Goal: Information Seeking & Learning: Understand process/instructions

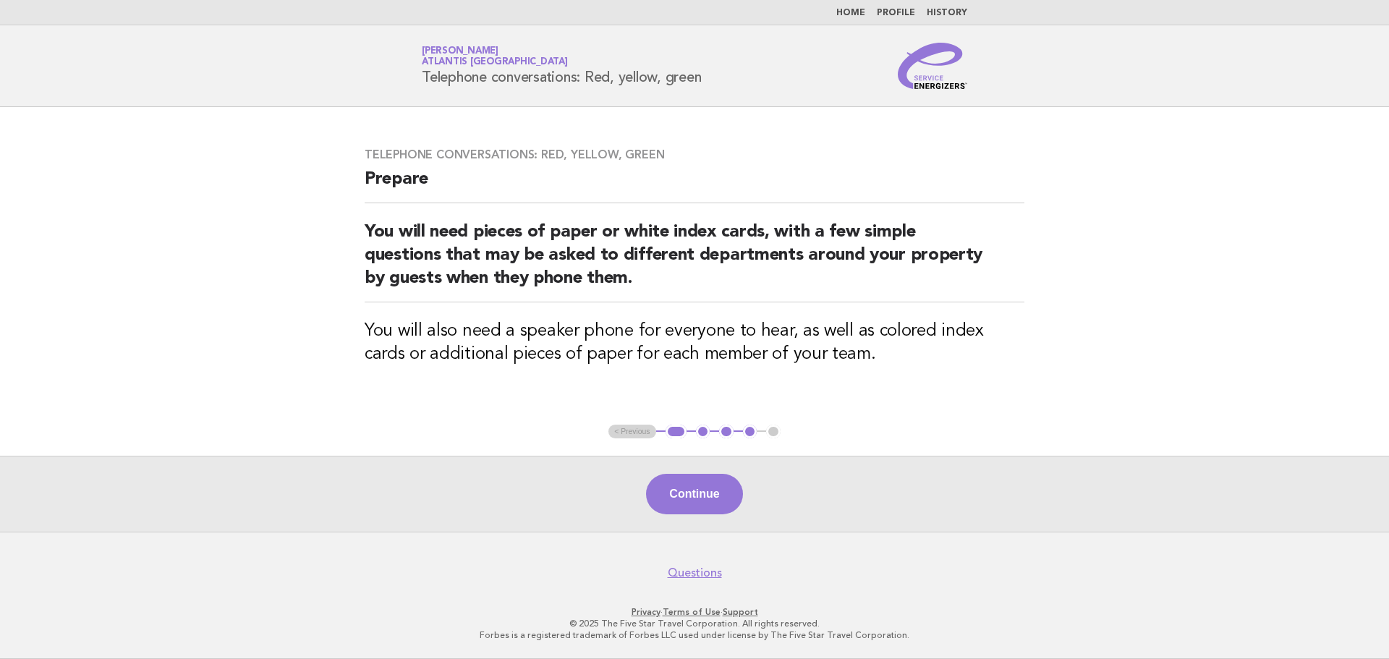
click at [634, 433] on ul "< Previous 1 2 3 4 5" at bounding box center [694, 432] width 172 height 14
click at [666, 431] on button "1" at bounding box center [675, 432] width 21 height 14
click at [750, 434] on button "4" at bounding box center [750, 432] width 14 height 14
click at [728, 434] on button "3" at bounding box center [726, 432] width 14 height 14
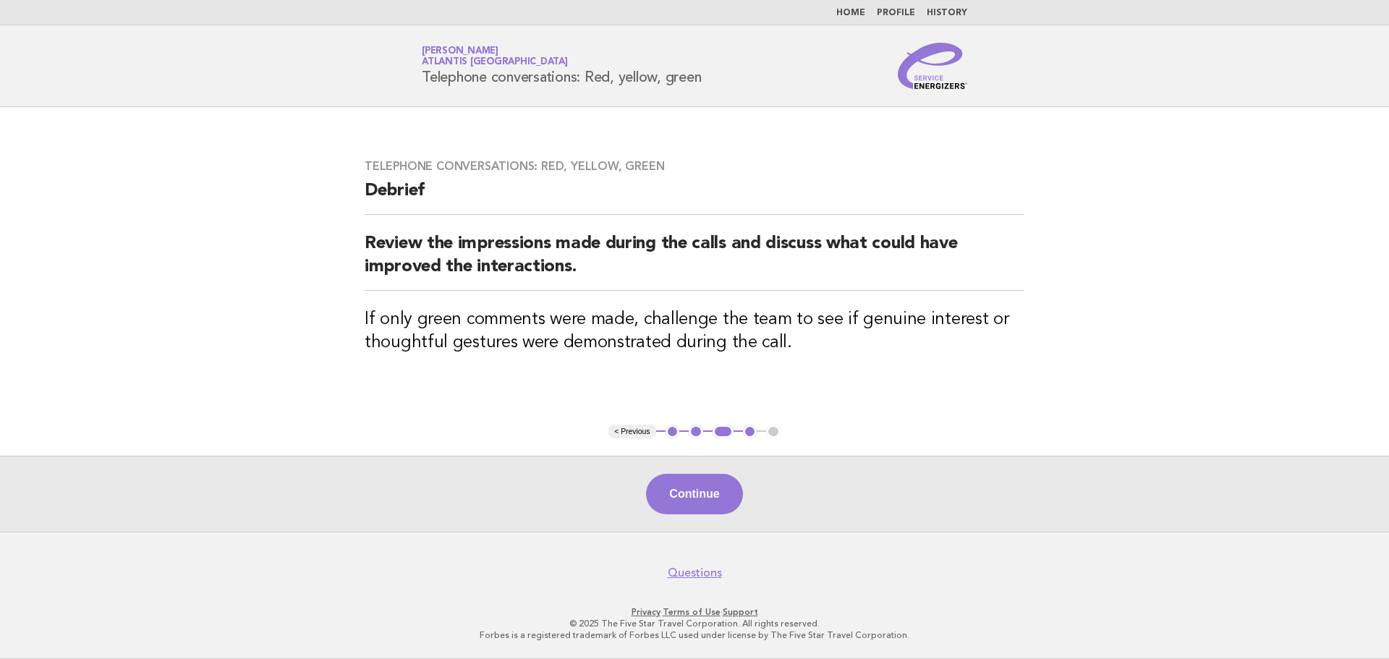
click at [689, 434] on button "2" at bounding box center [696, 432] width 14 height 14
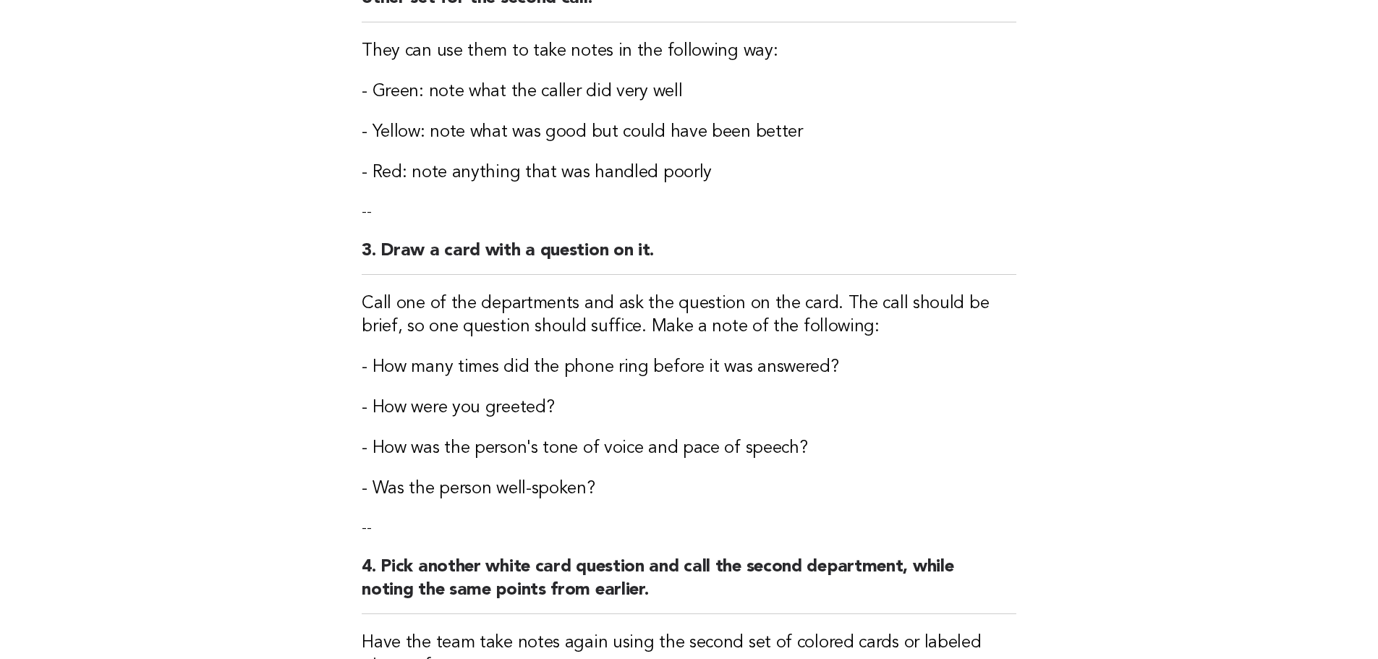
scroll to position [722, 0]
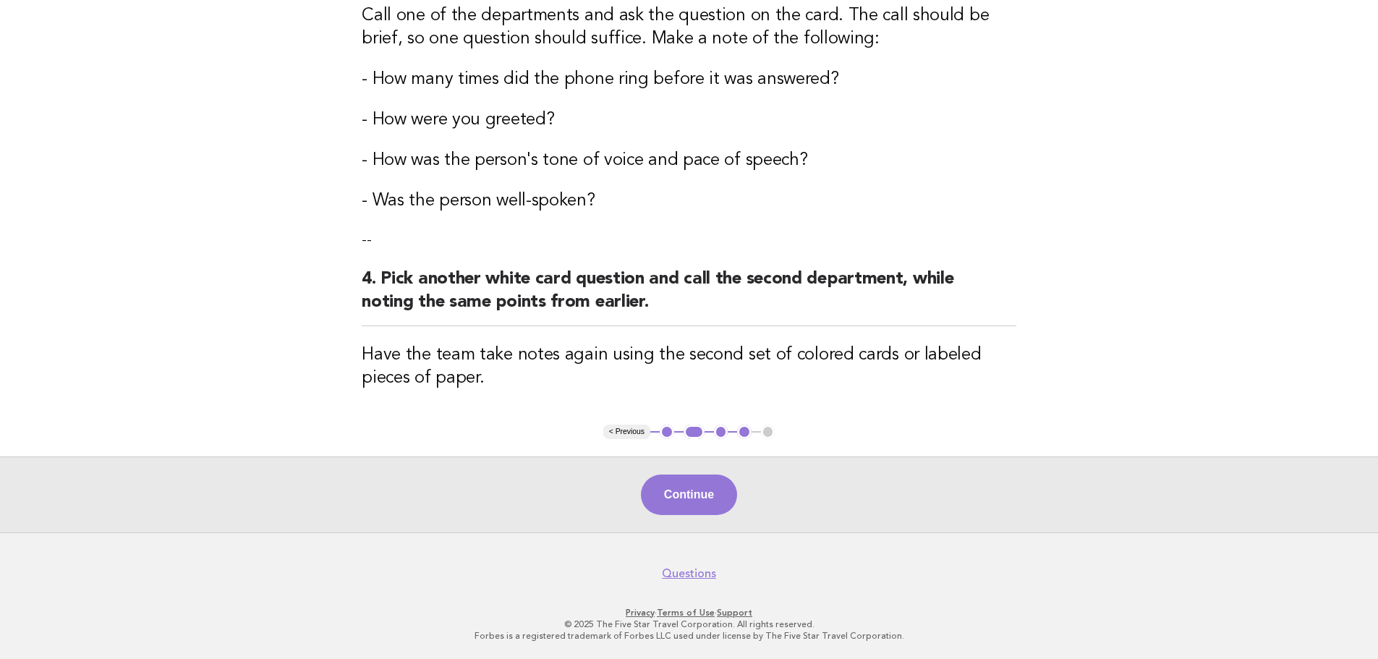
click at [663, 427] on button "1" at bounding box center [667, 432] width 14 height 14
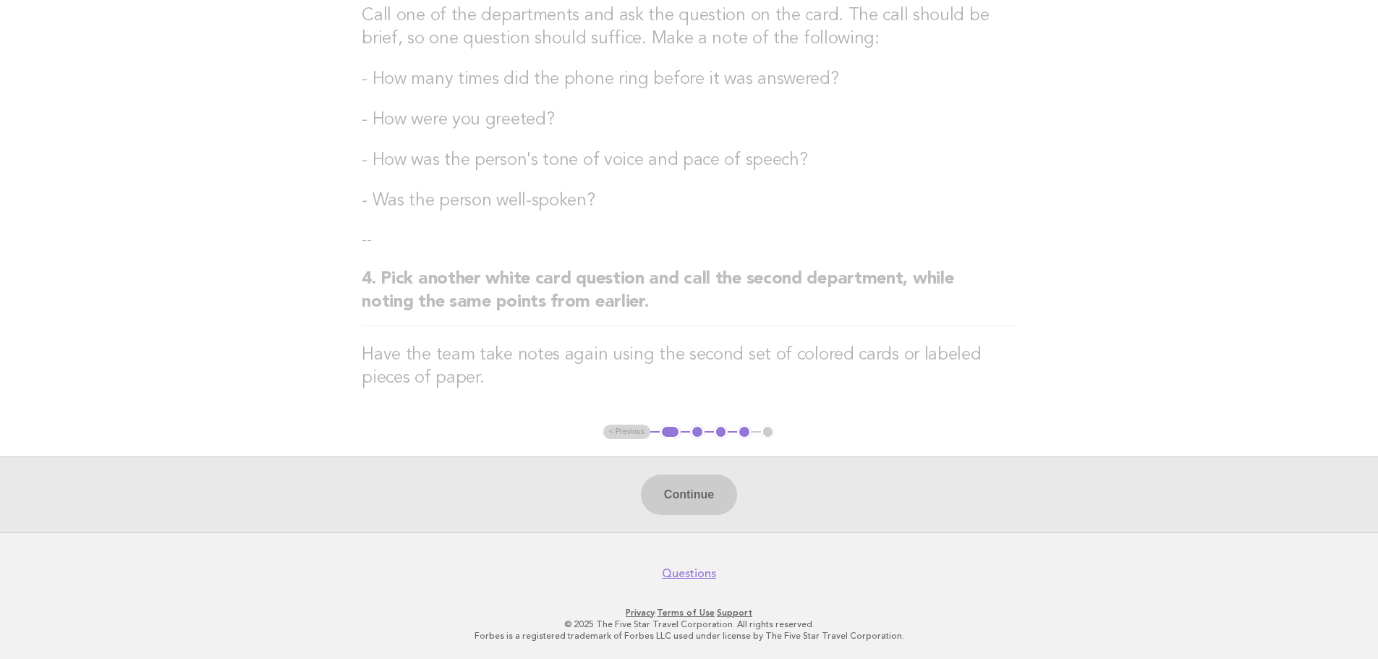
scroll to position [0, 0]
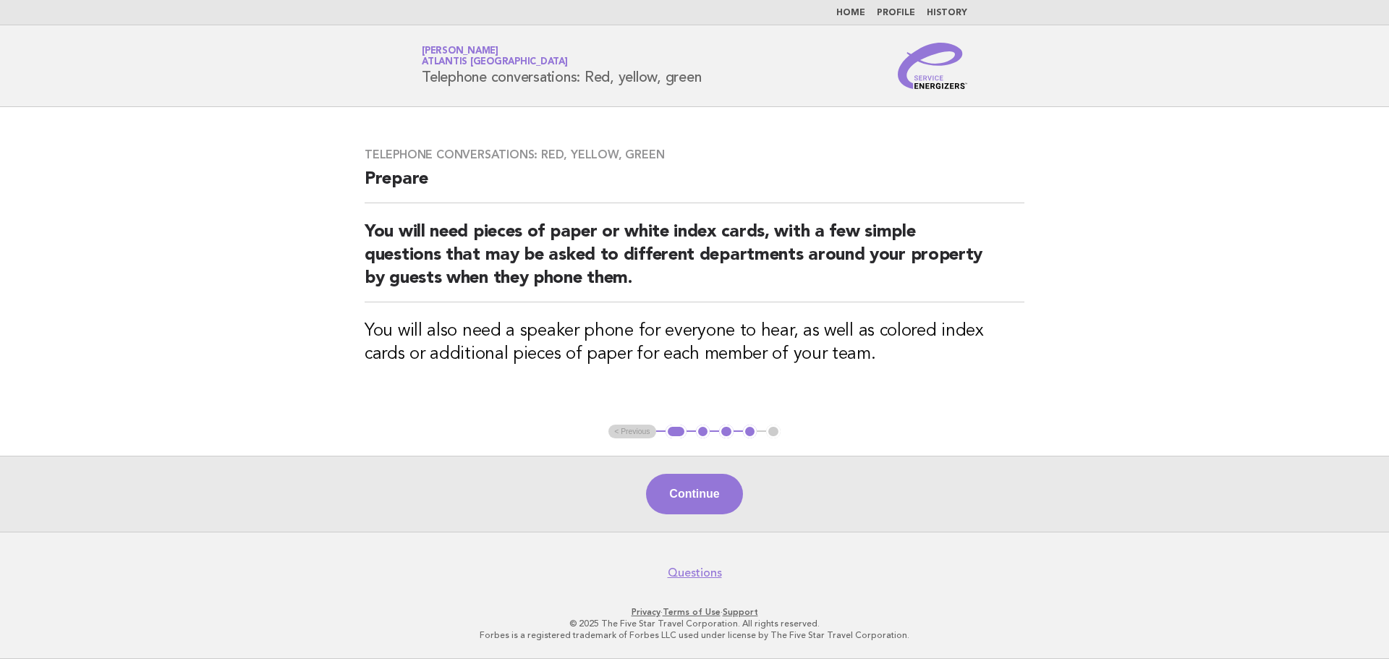
click at [639, 430] on ul "< Previous 1 2 3 4 5" at bounding box center [694, 432] width 172 height 14
click at [640, 435] on ul "< Previous 1 2 3 4 5" at bounding box center [694, 432] width 172 height 14
click at [706, 435] on button "2" at bounding box center [703, 432] width 14 height 14
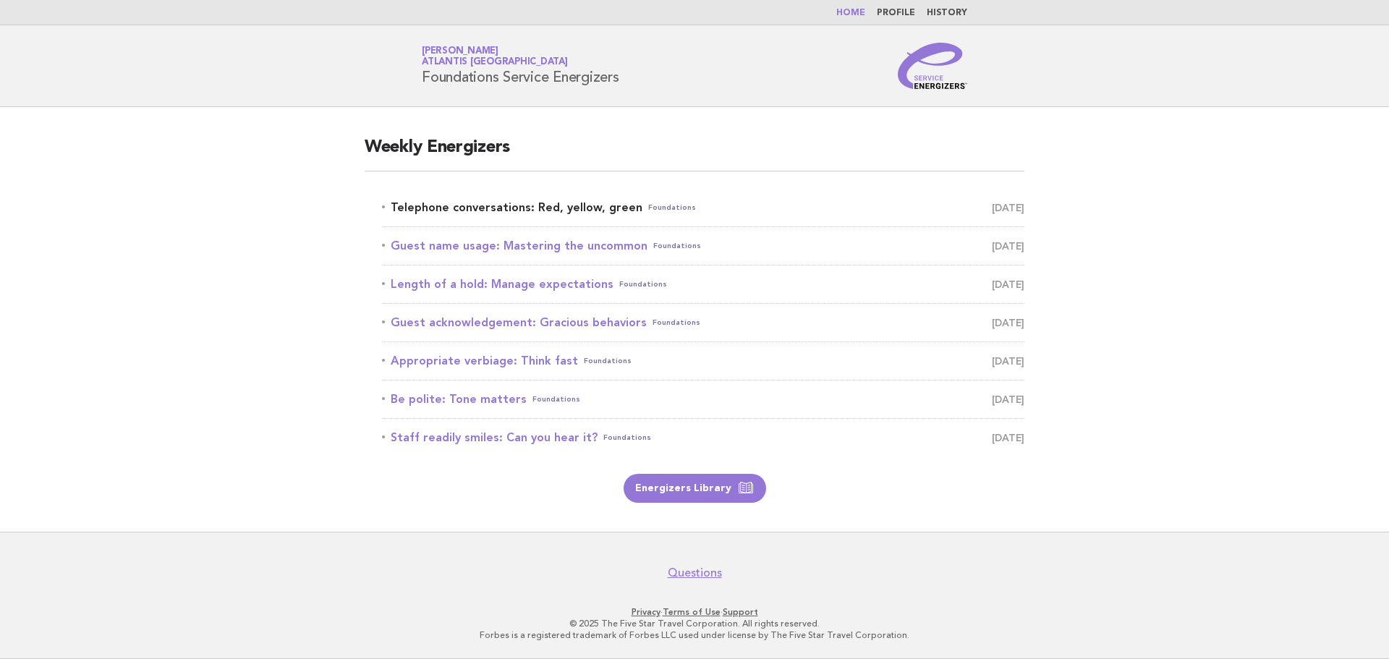
click at [501, 210] on link "Telephone conversations: Red, yellow, green Foundations [DATE]" at bounding box center [703, 207] width 642 height 20
